Goal: Task Accomplishment & Management: Manage account settings

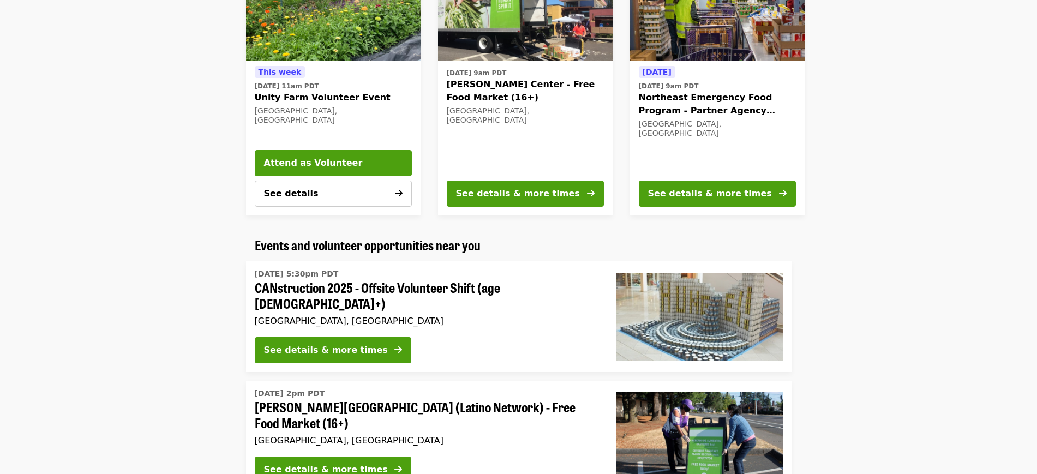
scroll to position [468, 0]
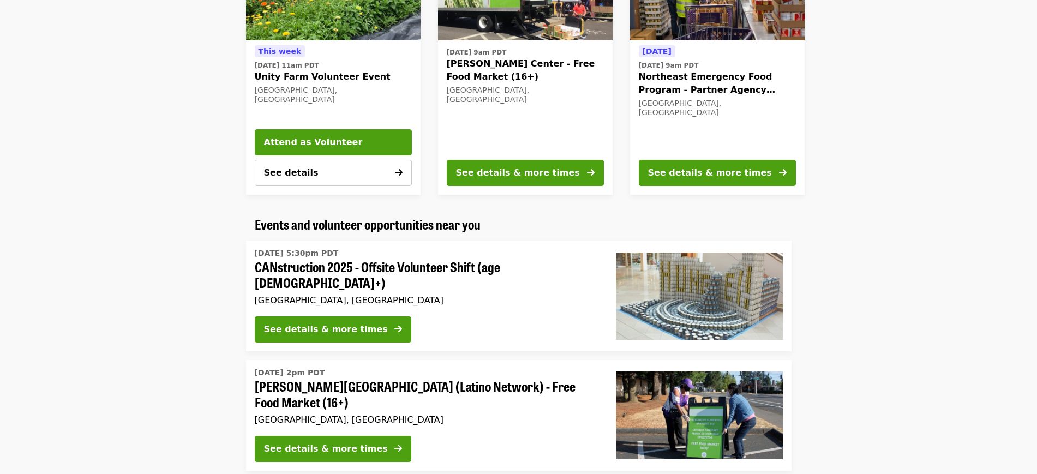
click at [715, 296] on img at bounding box center [699, 296] width 167 height 87
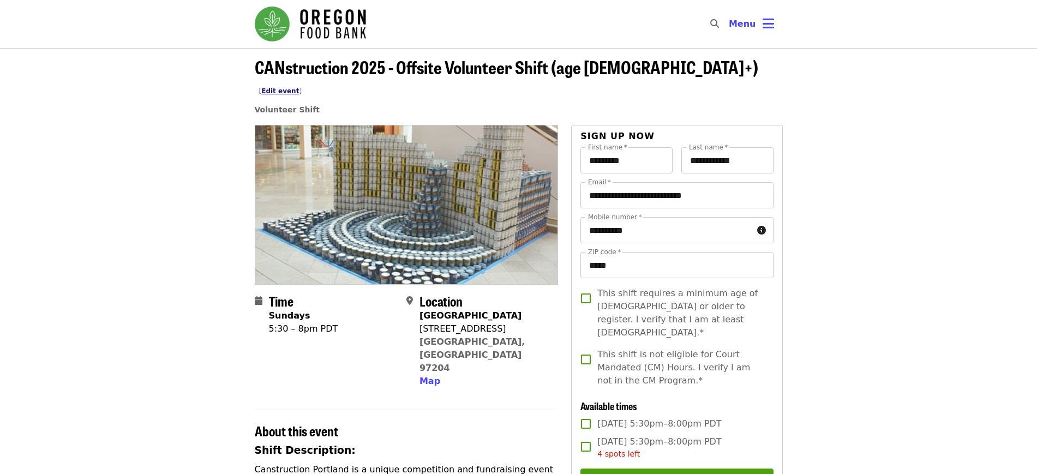
click at [299, 87] on link "Edit event" at bounding box center [280, 91] width 38 height 8
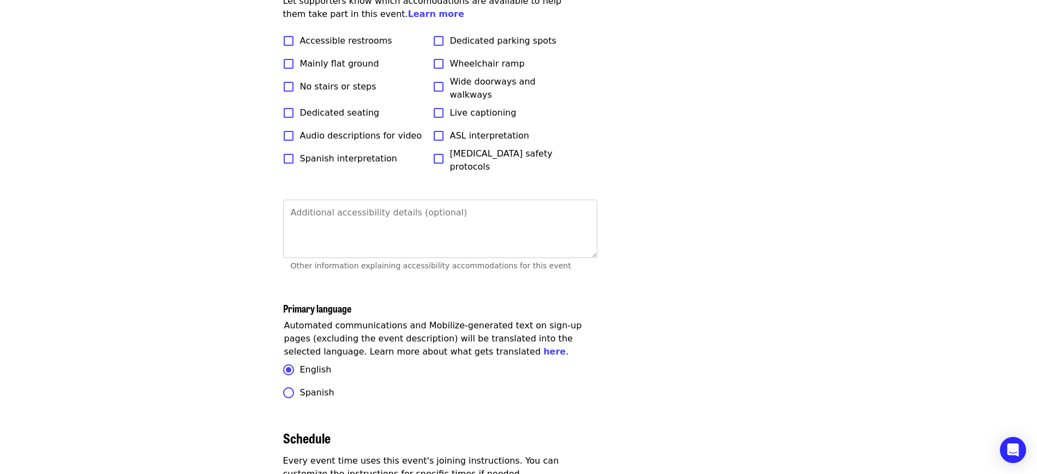
scroll to position [3440, 0]
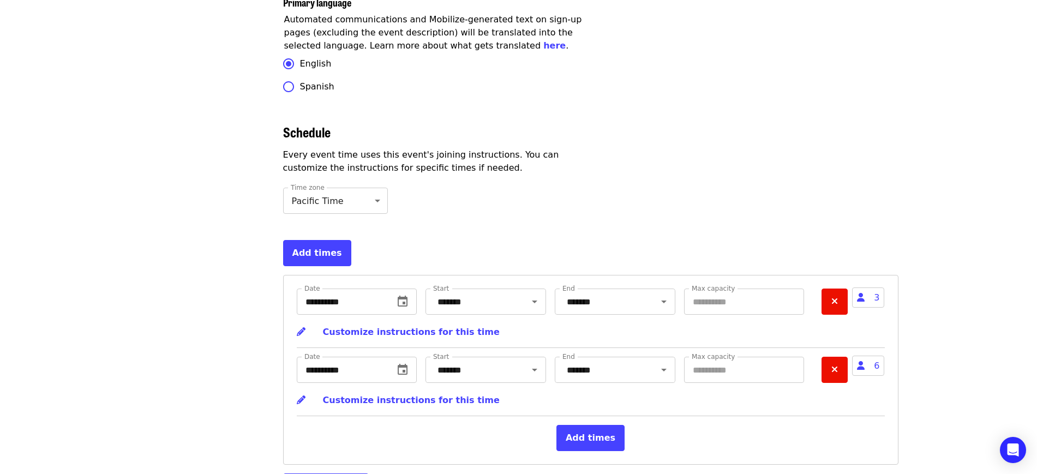
click at [887, 378] on div "**********" at bounding box center [590, 370] width 615 height 190
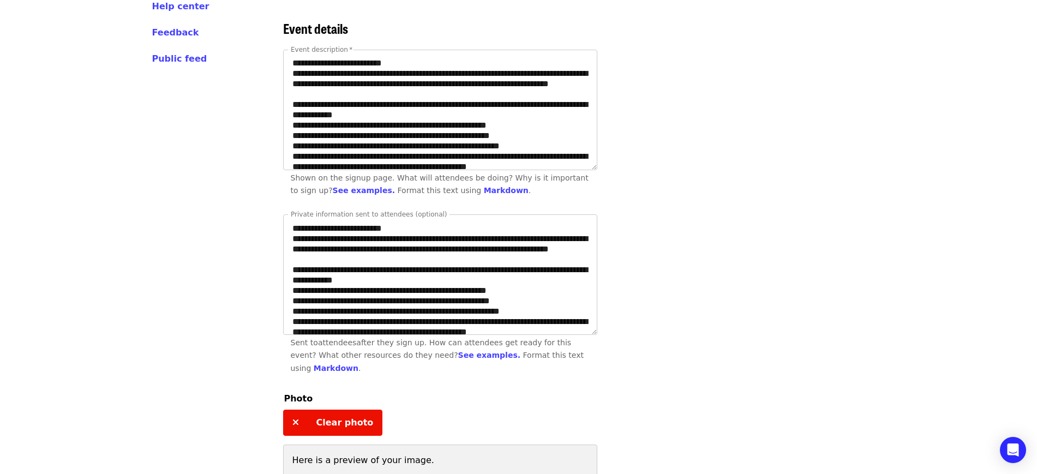
scroll to position [0, 0]
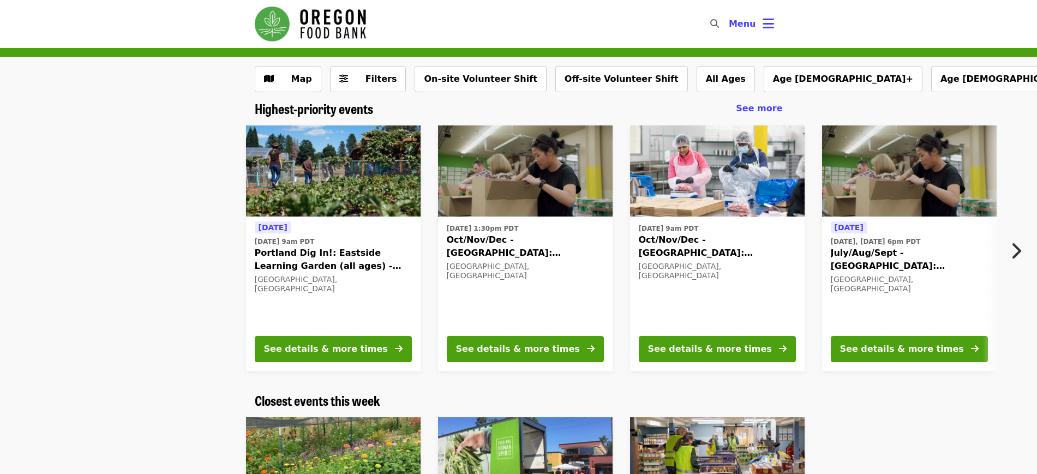
click at [914, 199] on img at bounding box center [909, 171] width 175 height 92
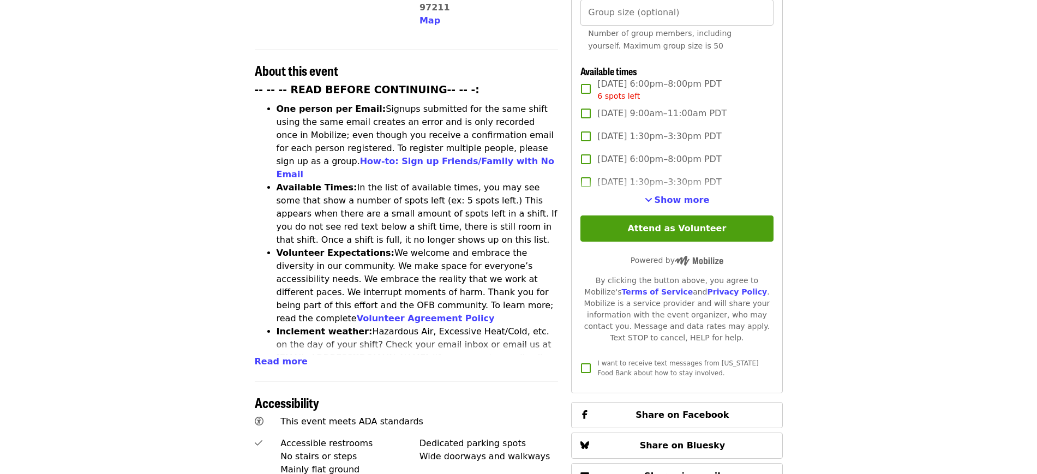
scroll to position [391, 0]
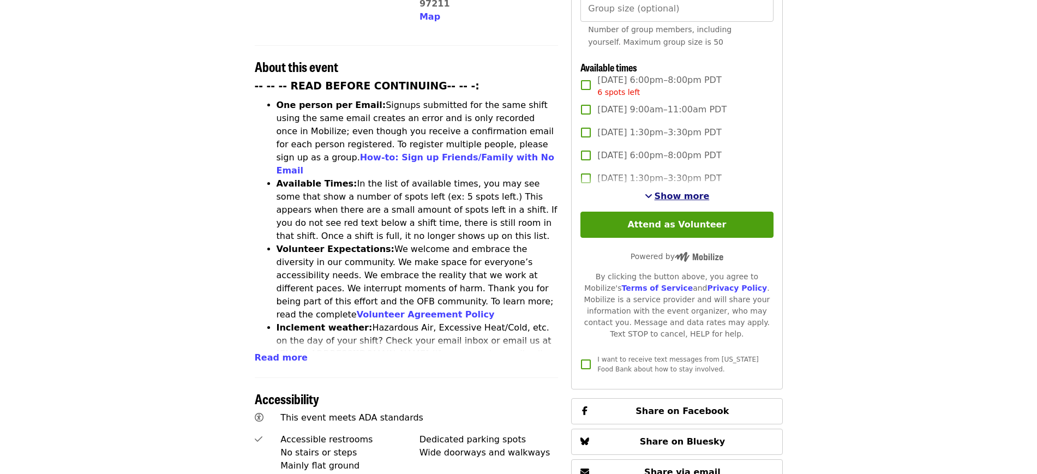
click at [679, 201] on span "Show more" at bounding box center [682, 196] width 55 height 10
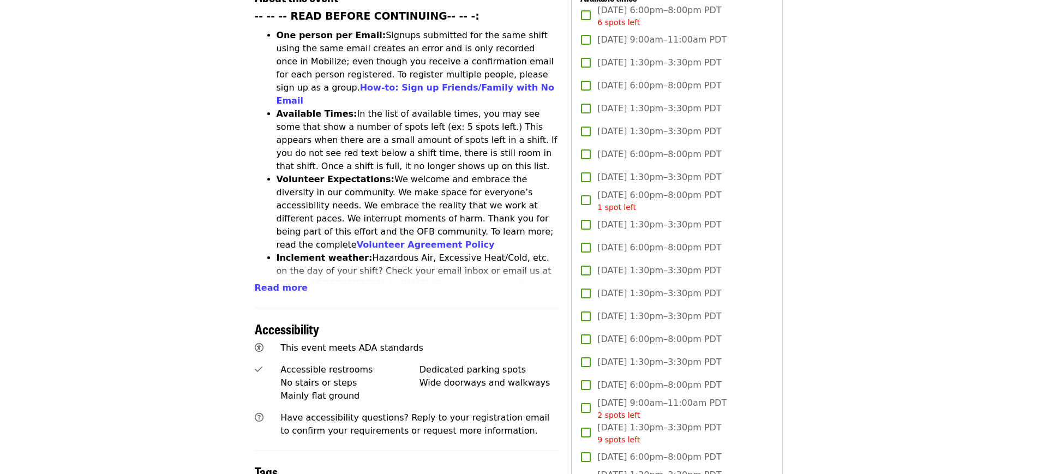
scroll to position [0, 0]
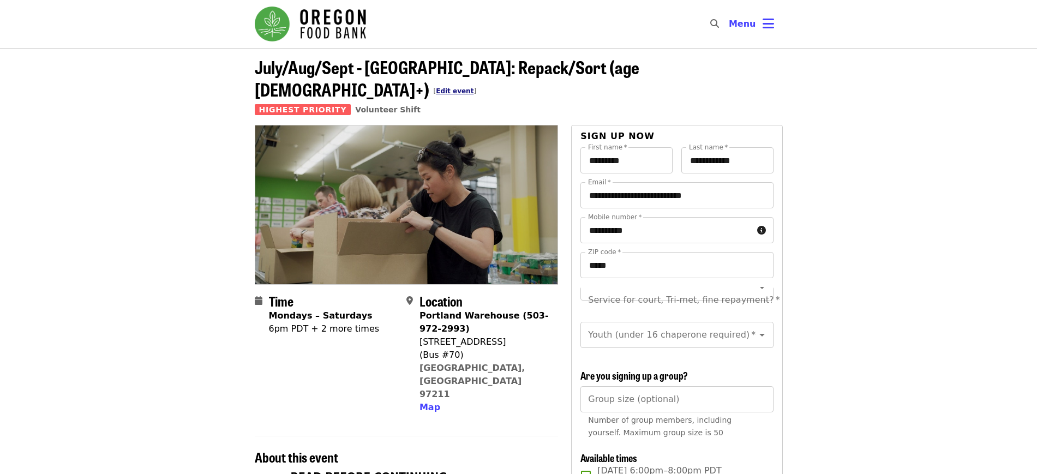
click at [473, 87] on link "Edit event" at bounding box center [455, 91] width 38 height 8
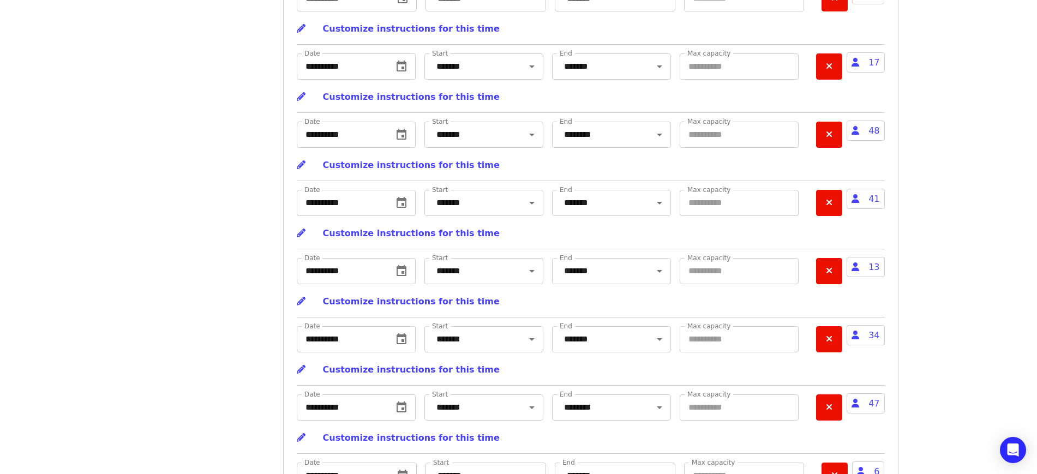
scroll to position [5110, 0]
drag, startPoint x: 857, startPoint y: 325, endPoint x: 951, endPoint y: 381, distance: 109.4
drag, startPoint x: 951, startPoint y: 381, endPoint x: 1002, endPoint y: 393, distance: 52.1
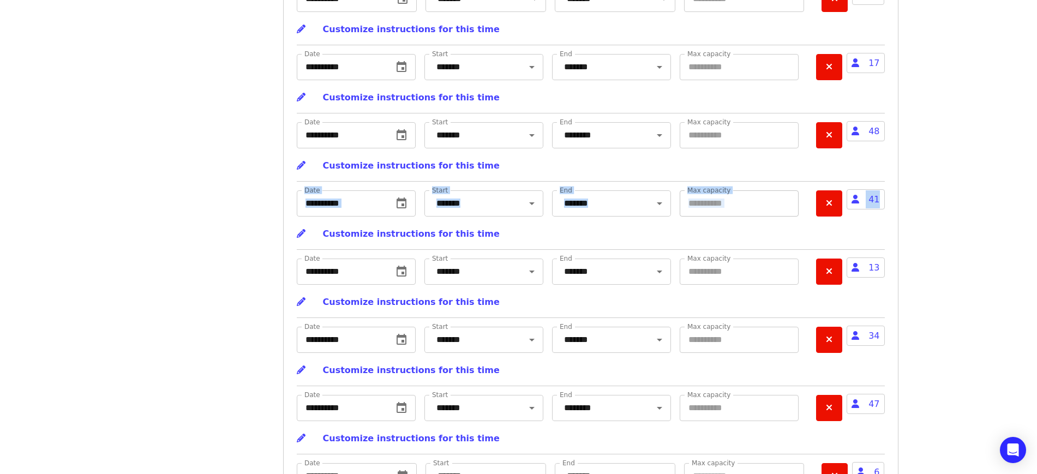
click at [774, 217] on input "**" at bounding box center [739, 203] width 119 height 26
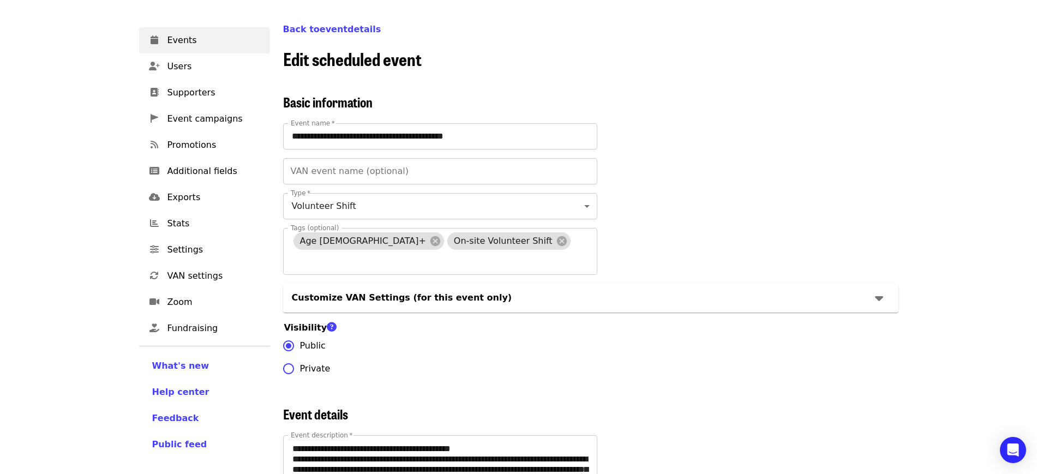
scroll to position [0, 0]
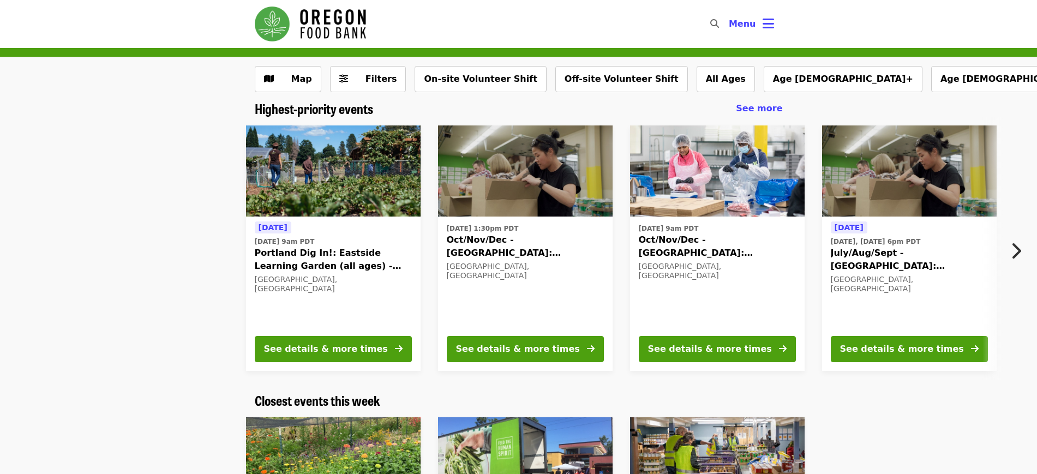
click at [707, 196] on img at bounding box center [717, 171] width 175 height 92
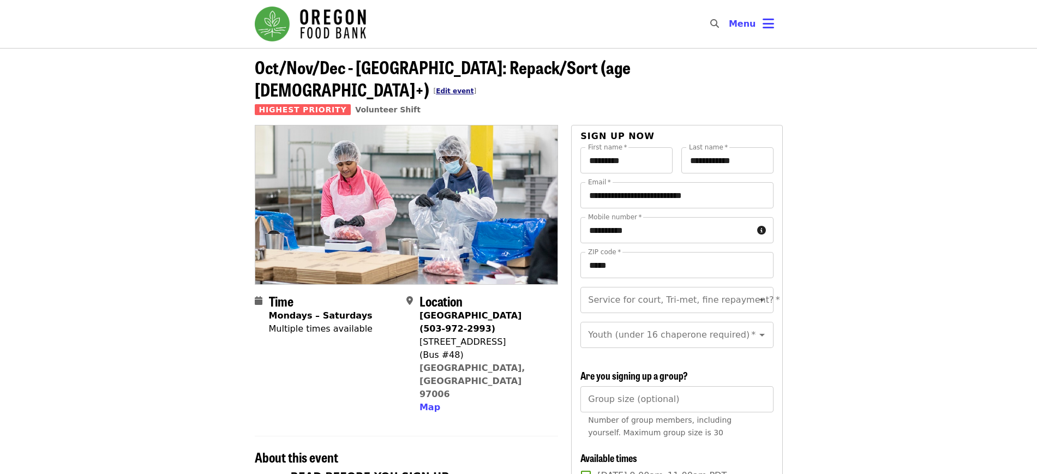
click at [473, 87] on link "Edit event" at bounding box center [455, 91] width 38 height 8
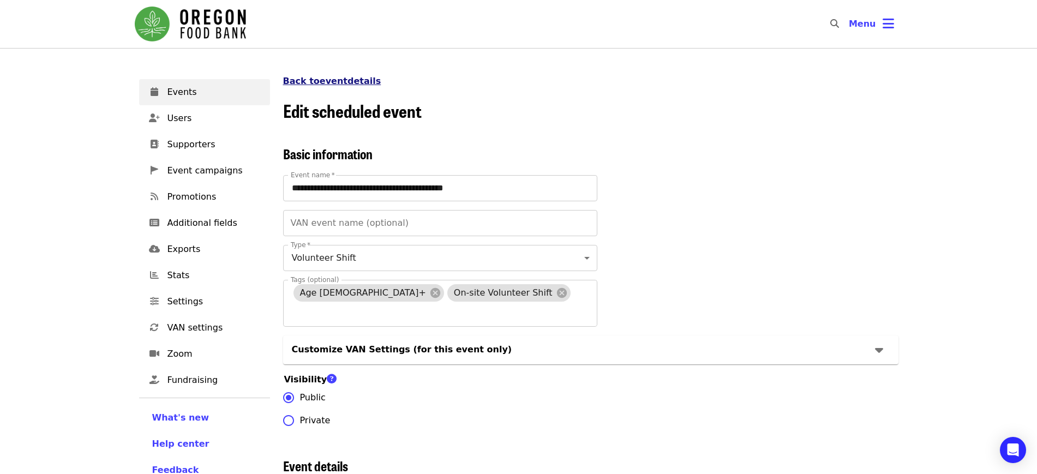
click at [356, 76] on link "Back to event details" at bounding box center [332, 81] width 98 height 10
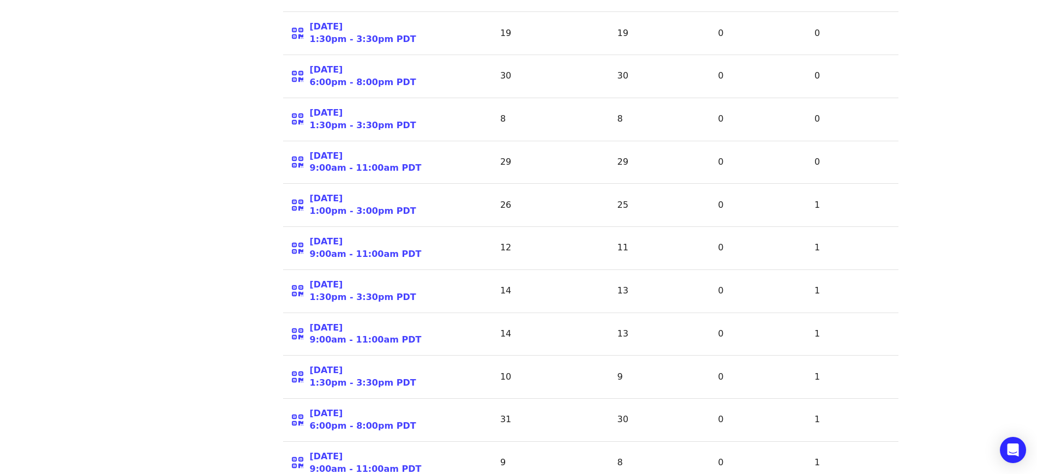
scroll to position [1251, 0]
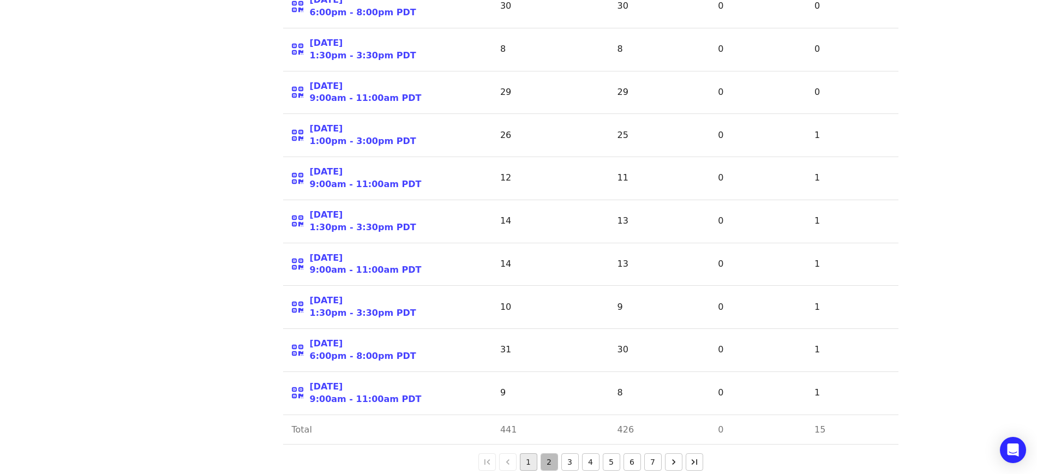
click at [551, 453] on button "2" at bounding box center [549, 461] width 17 height 17
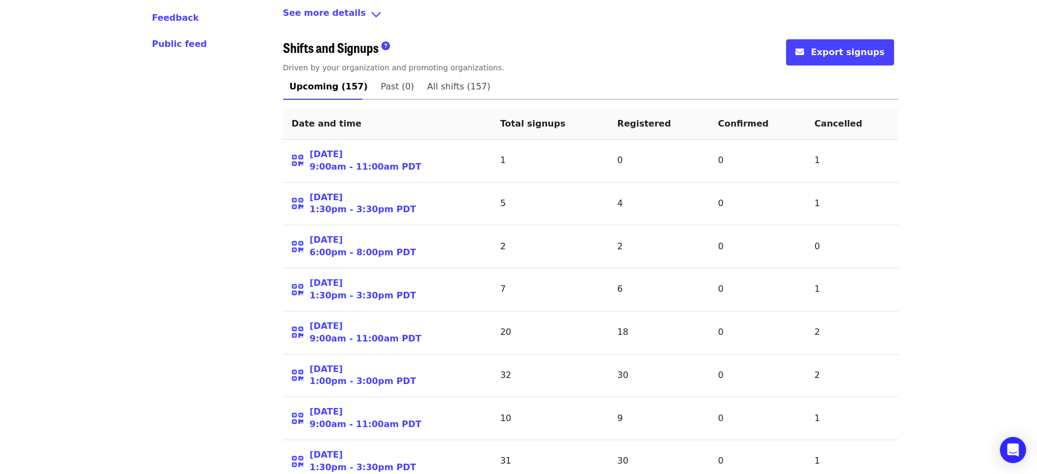
scroll to position [453, 0]
